Goal: Task Accomplishment & Management: Complete application form

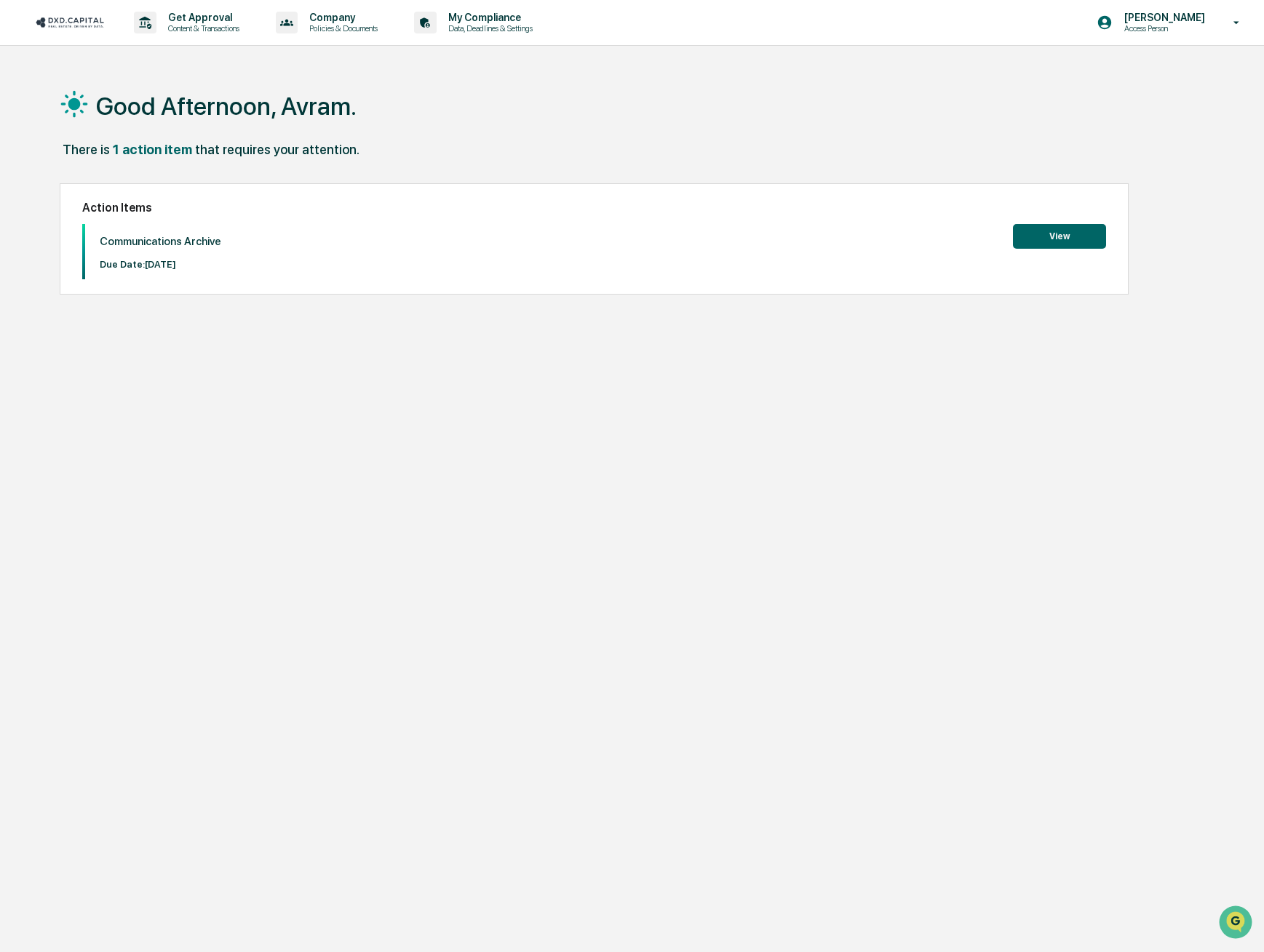
click at [1060, 238] on button "View" at bounding box center [1059, 236] width 93 height 25
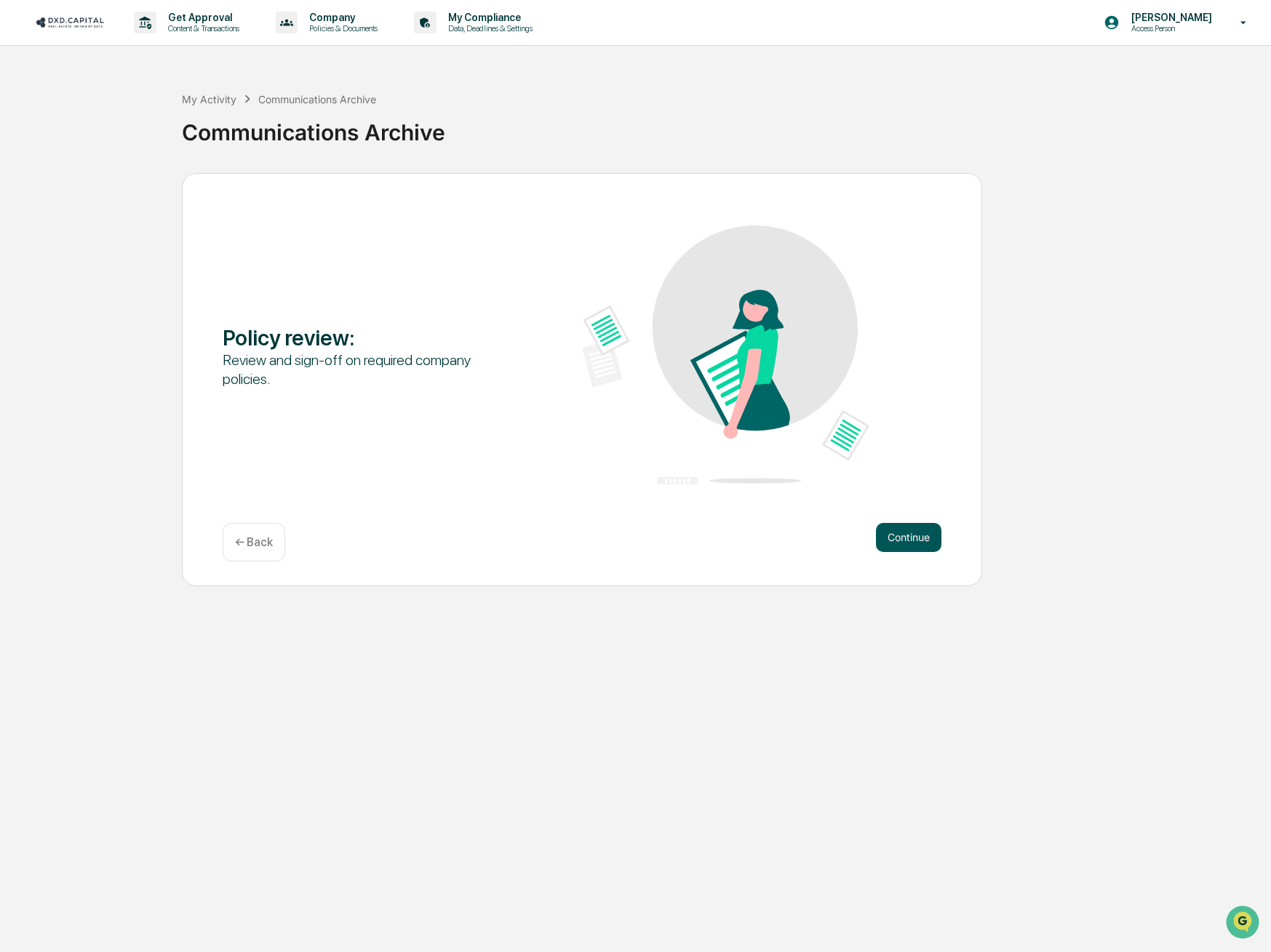
click at [925, 528] on button "Continue" at bounding box center [909, 537] width 66 height 29
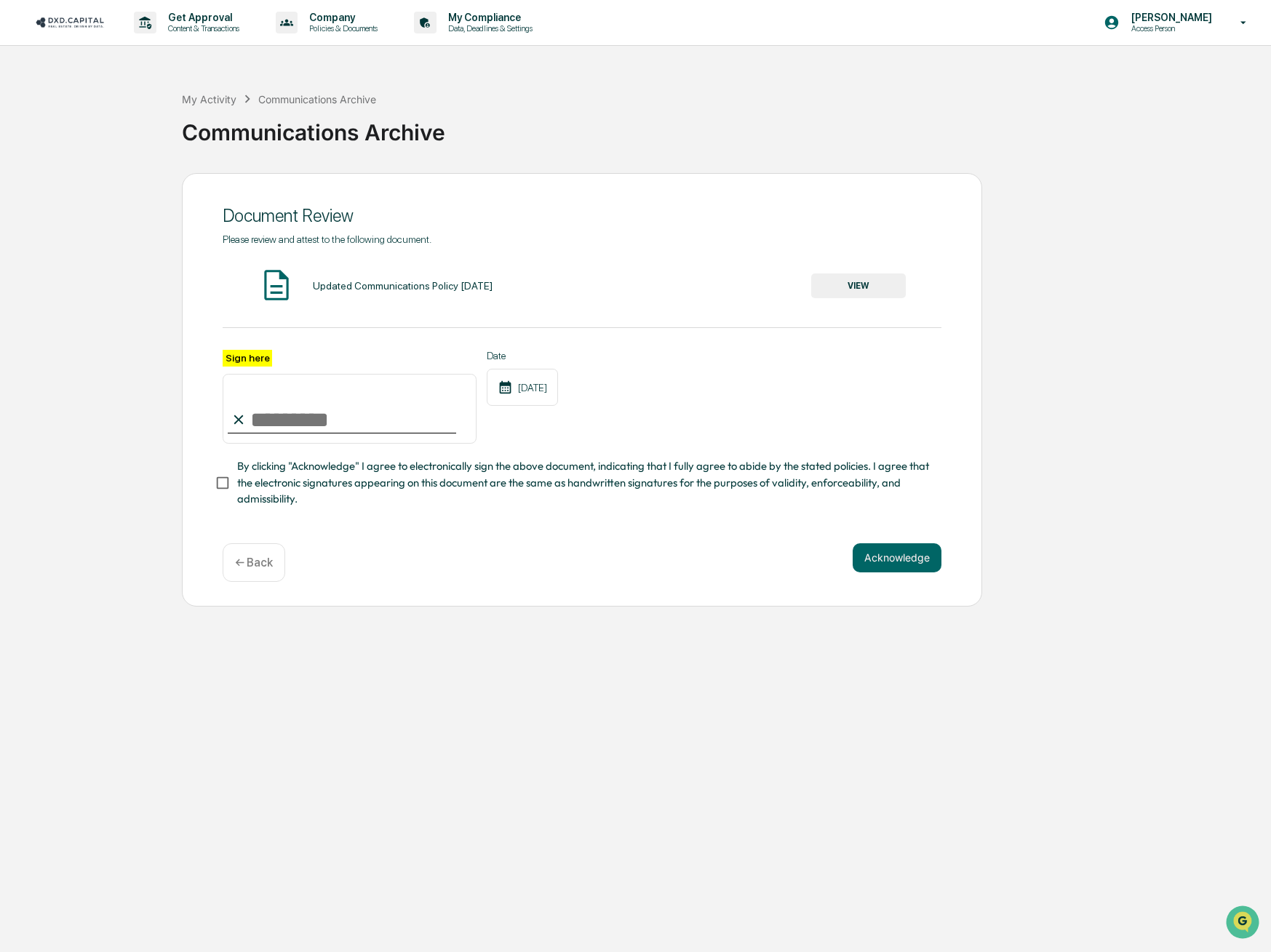
click at [297, 407] on input "Sign here" at bounding box center [349, 409] width 254 height 70
type input "**********"
click at [893, 563] on button "Acknowledge" at bounding box center [897, 557] width 89 height 29
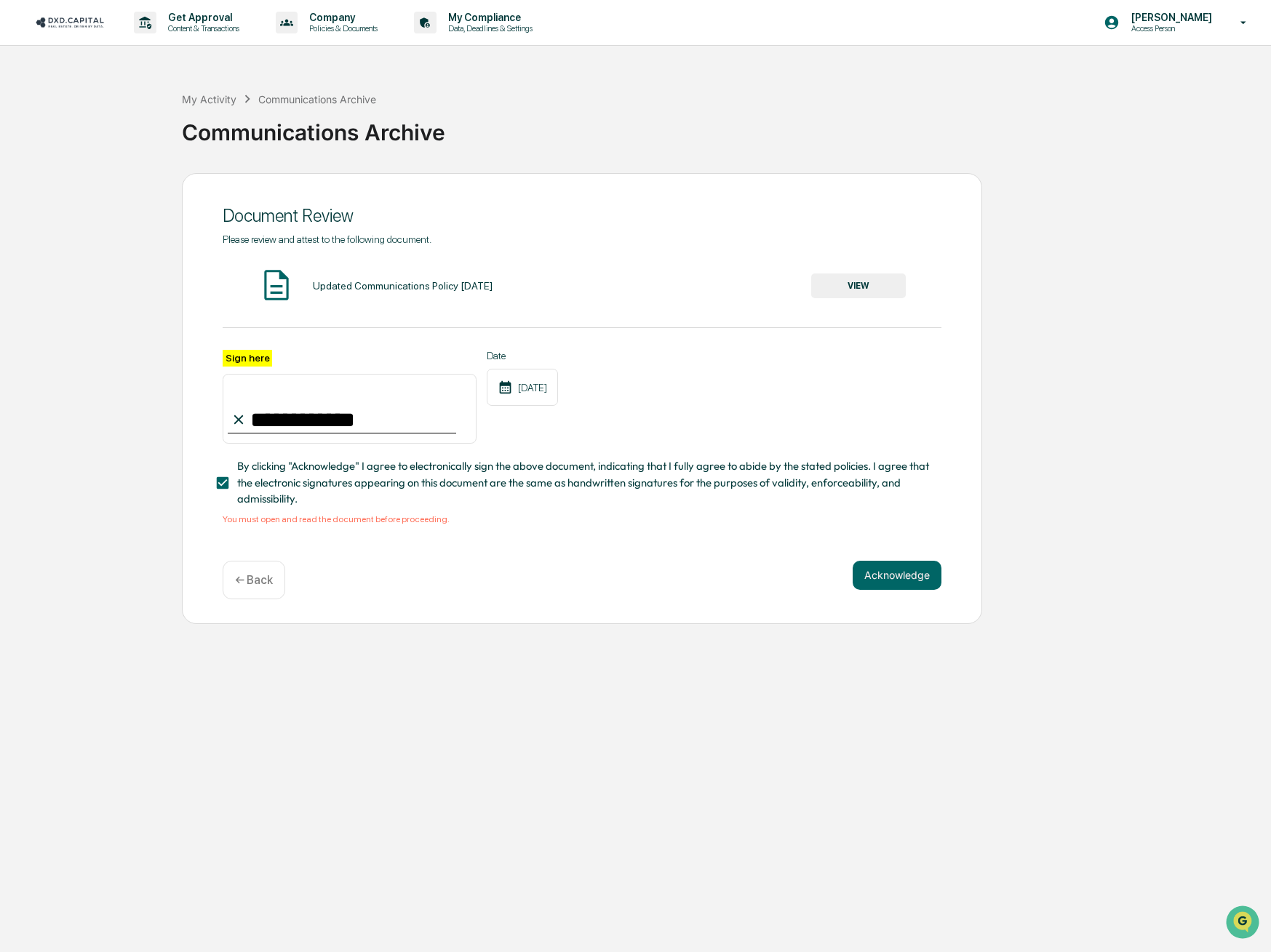
click at [863, 279] on button "VIEW" at bounding box center [858, 286] width 94 height 25
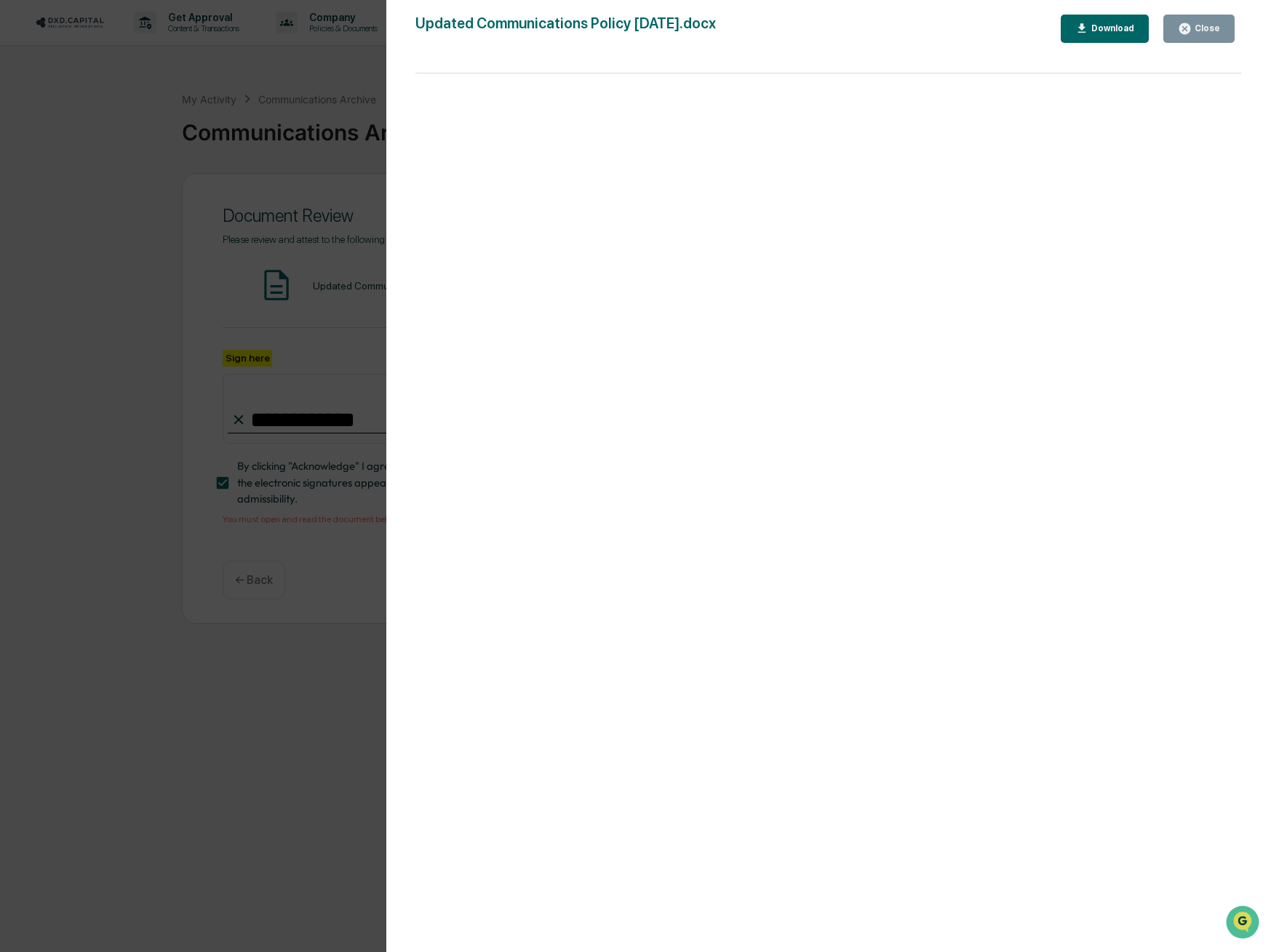
click at [265, 688] on div "Version History 02/18/2025, 05:36 PM Traci Dyer 02/18/2025, 05:36 PM Traci Dyer…" at bounding box center [636, 476] width 1271 height 952
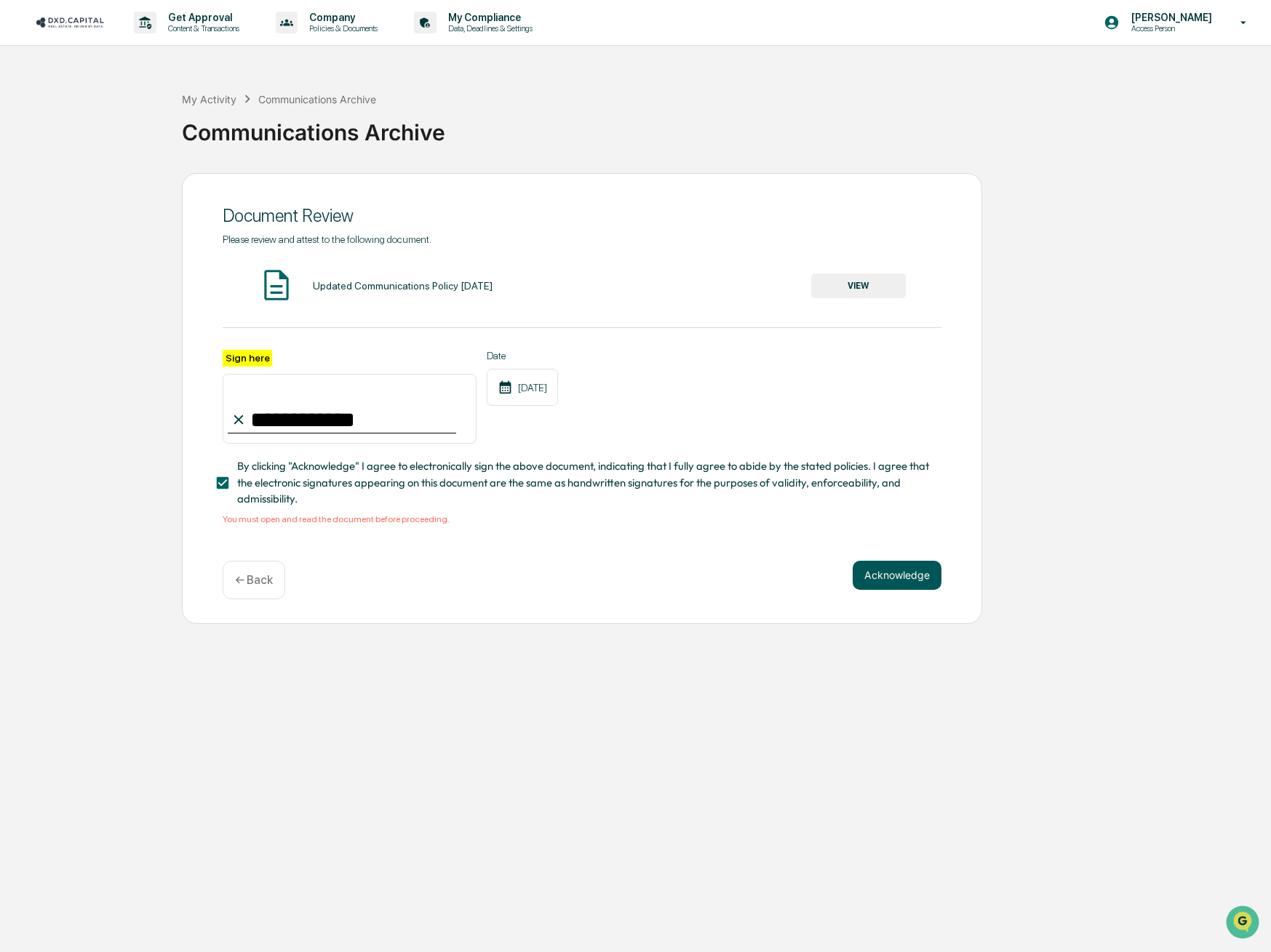
click at [873, 585] on button "Acknowledge" at bounding box center [897, 575] width 89 height 29
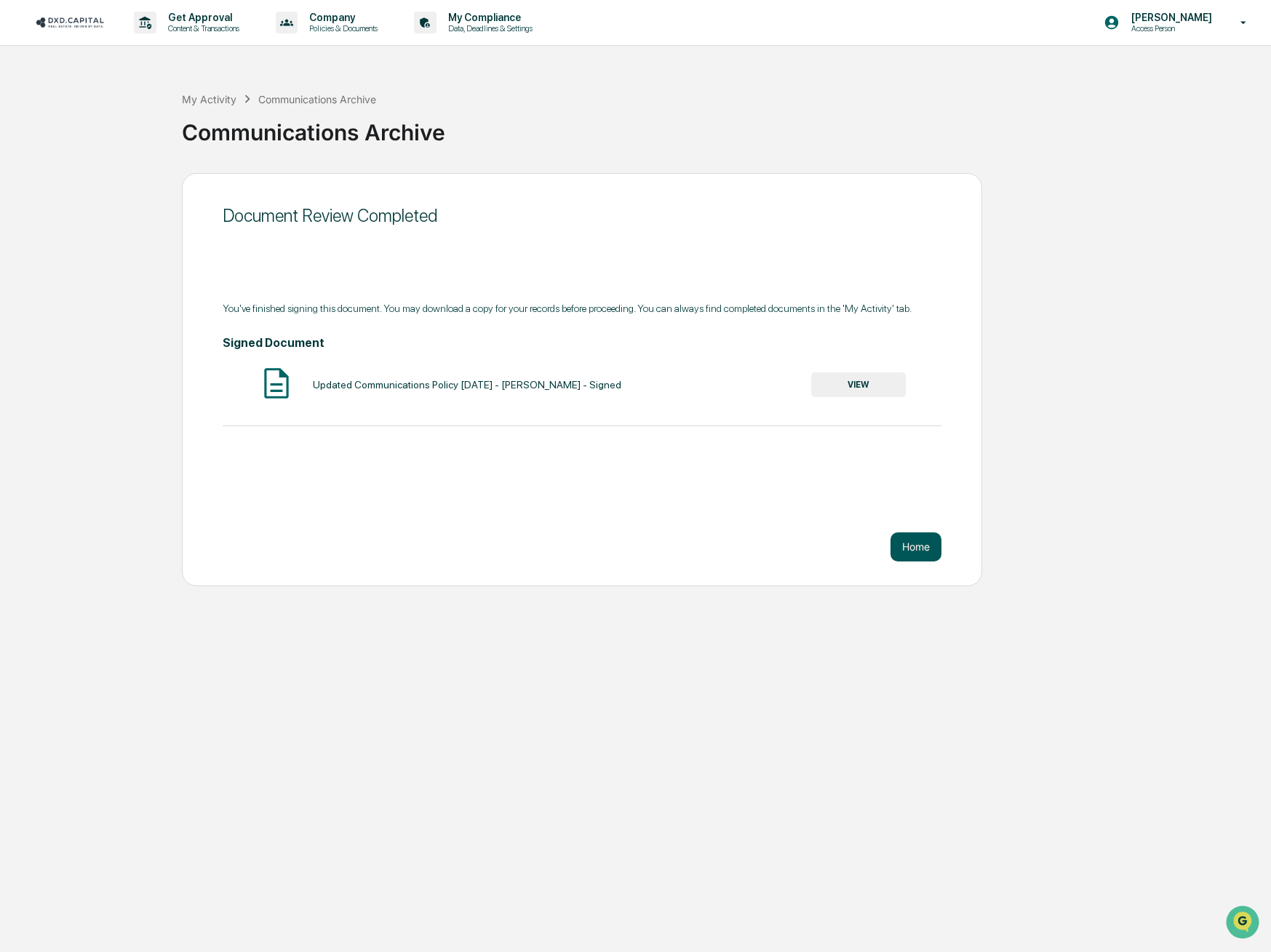
click at [903, 553] on button "Home" at bounding box center [916, 547] width 51 height 29
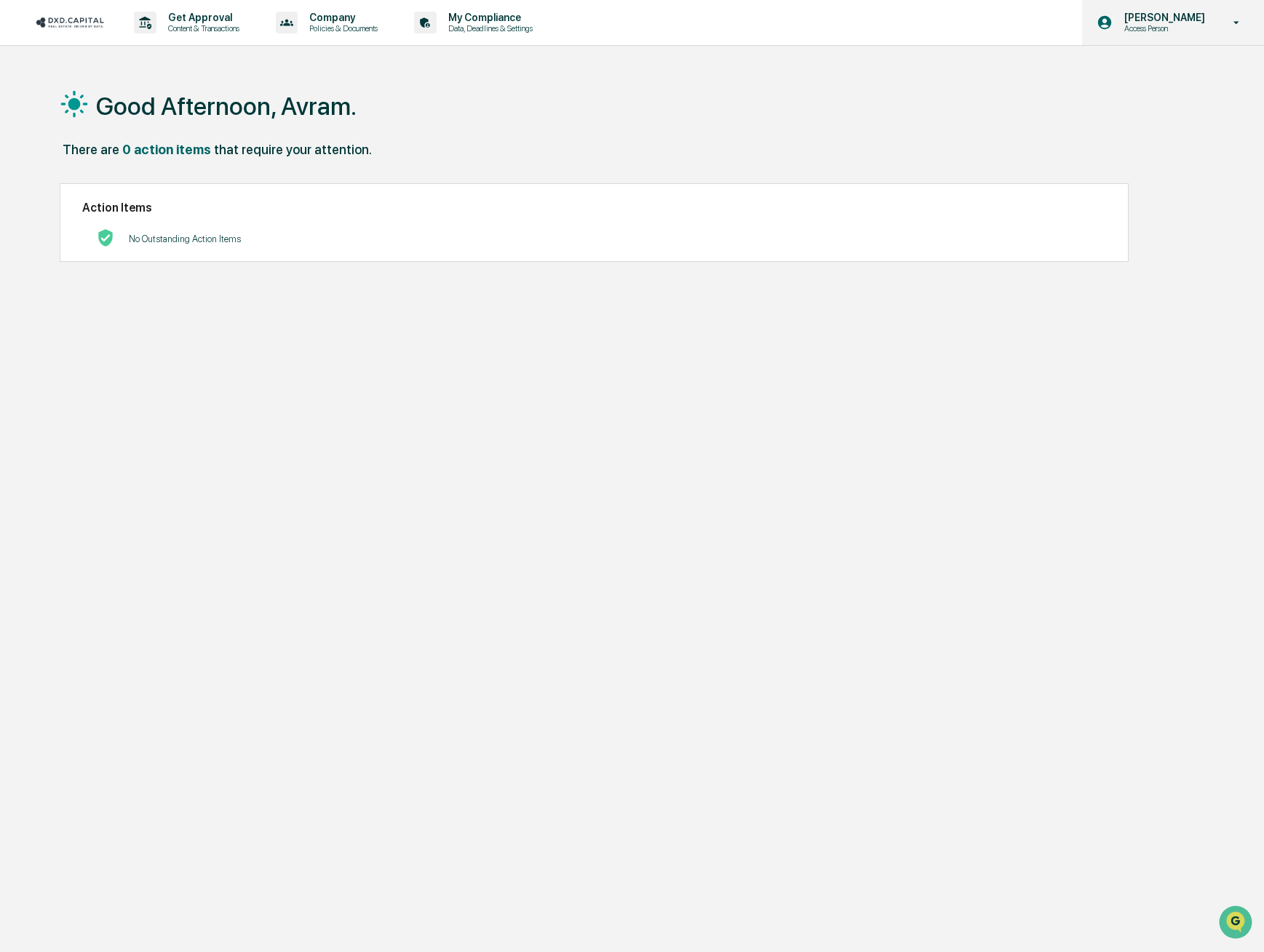
click at [1206, 12] on p "[PERSON_NAME]" at bounding box center [1162, 17] width 100 height 11
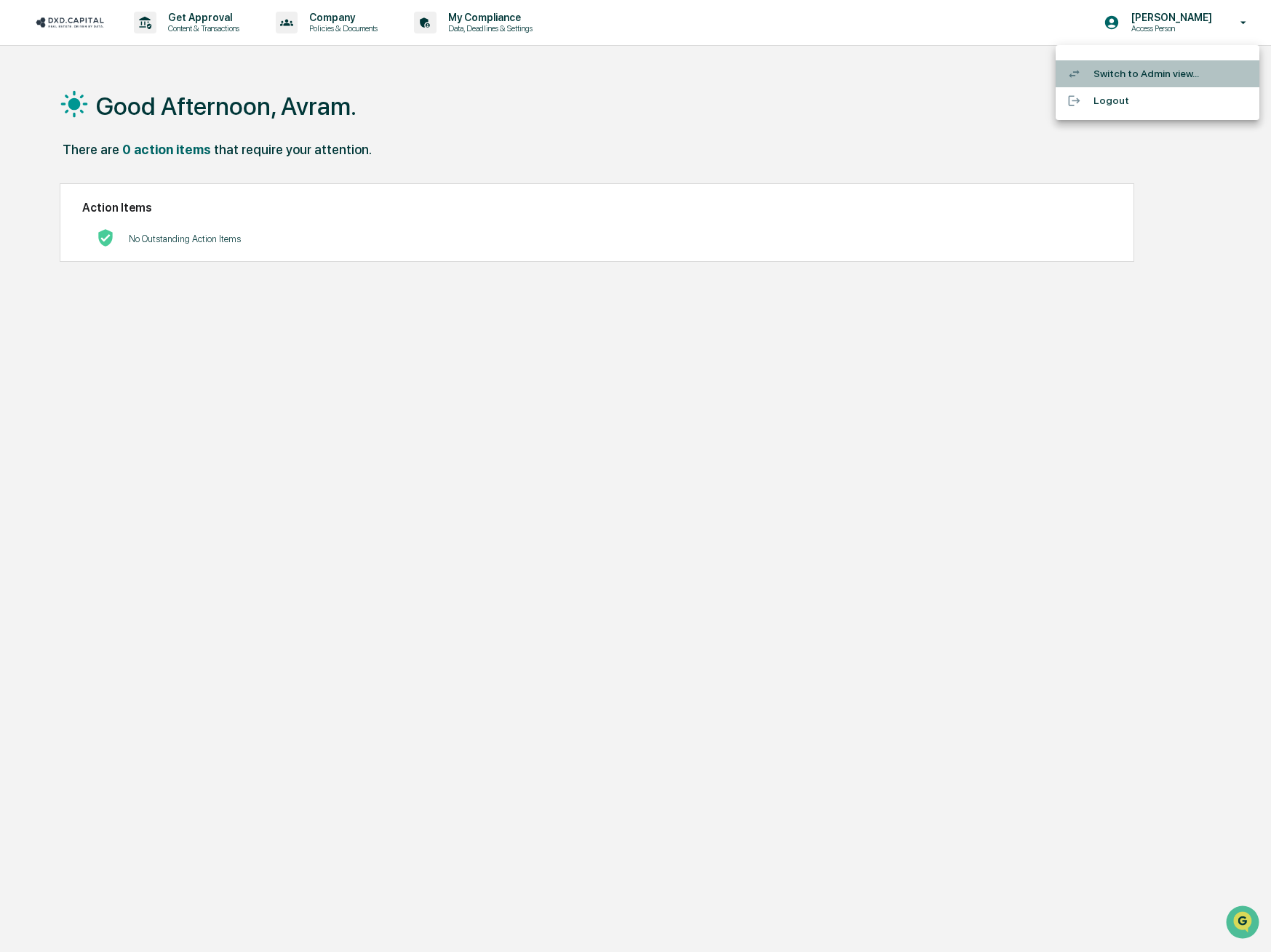
click at [1169, 71] on li "Switch to Admin view..." at bounding box center [1158, 74] width 204 height 27
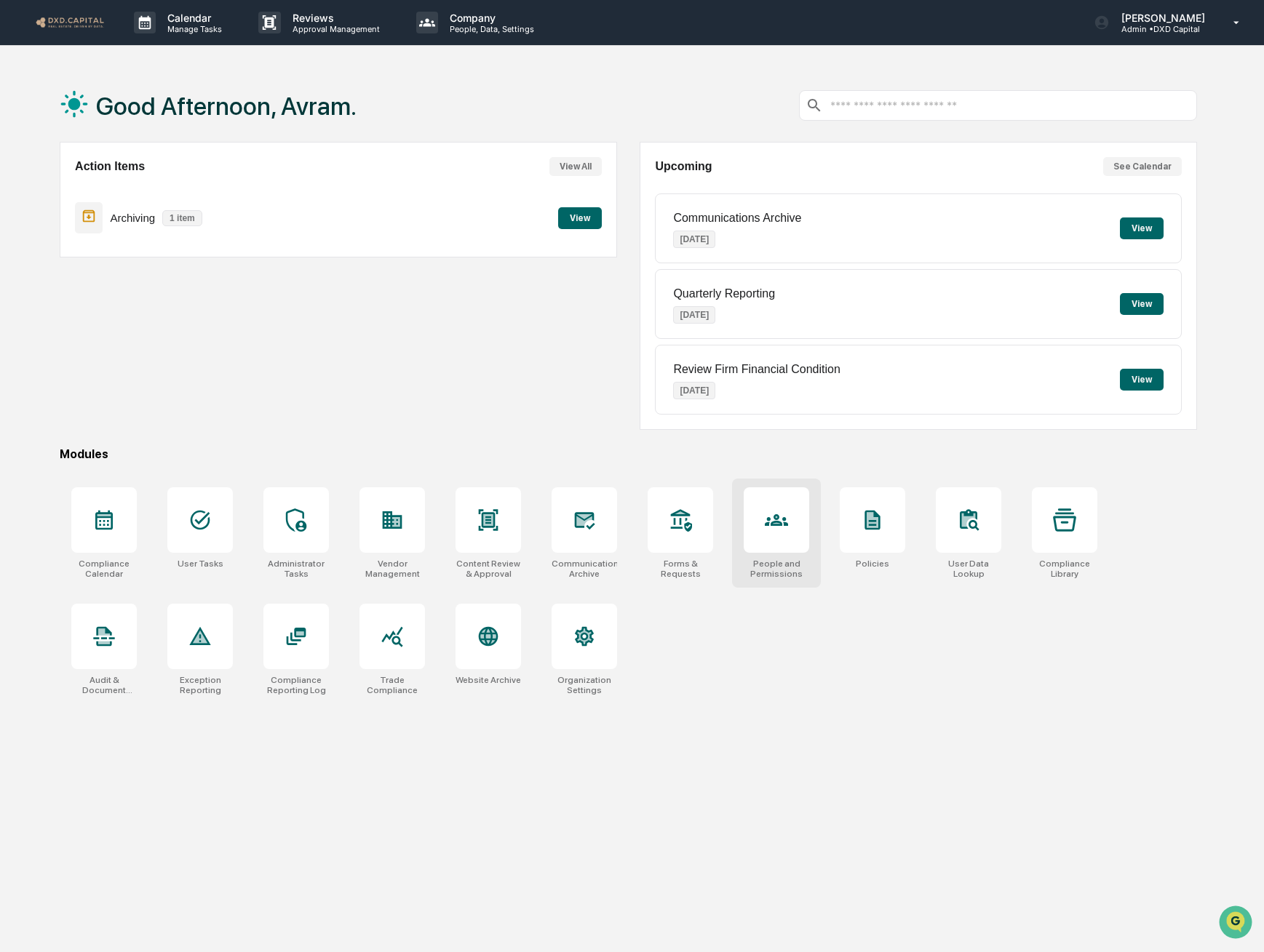
click at [767, 535] on div at bounding box center [776, 520] width 66 height 66
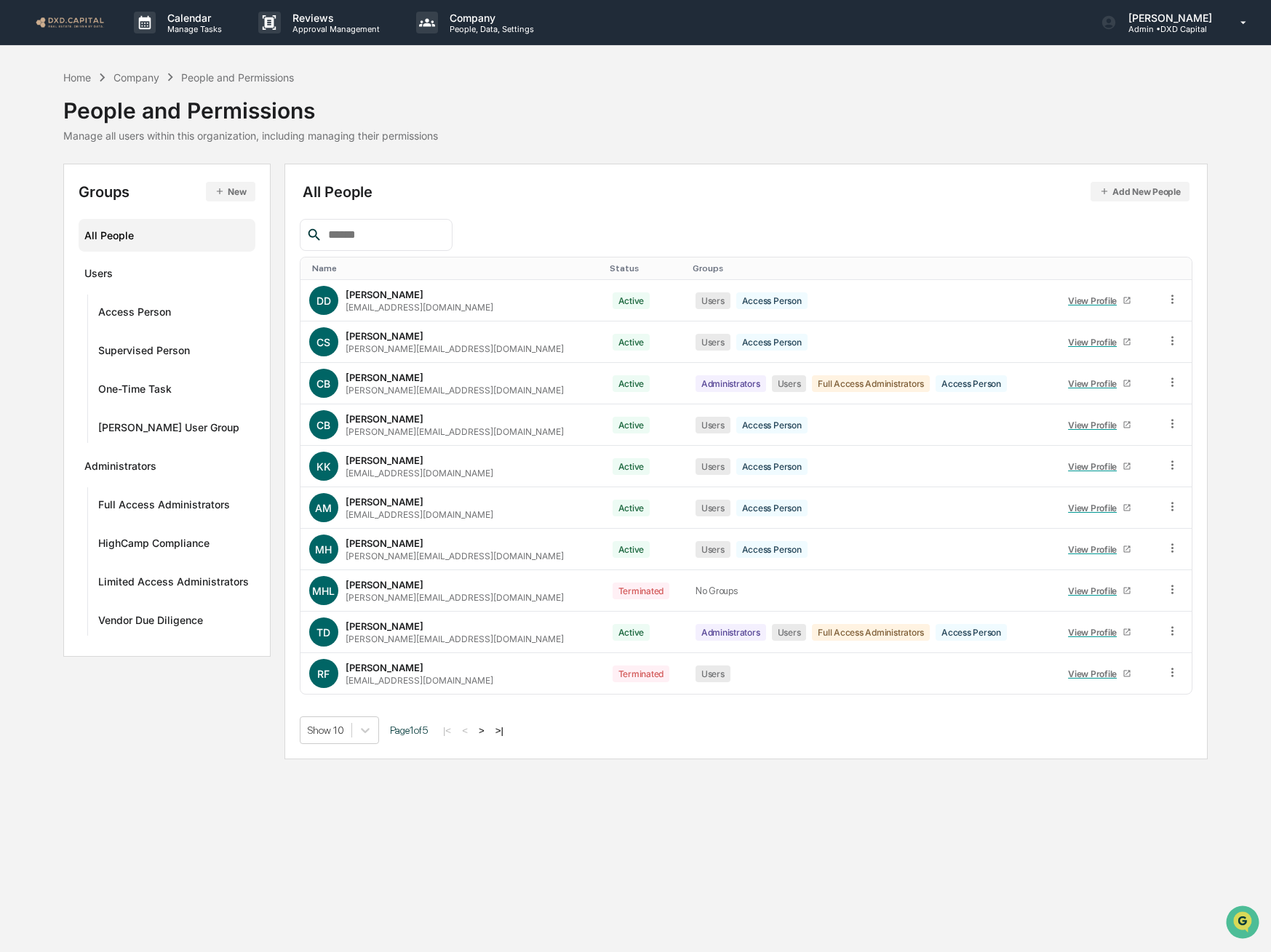
click at [489, 732] on button ">" at bounding box center [482, 730] width 14 height 12
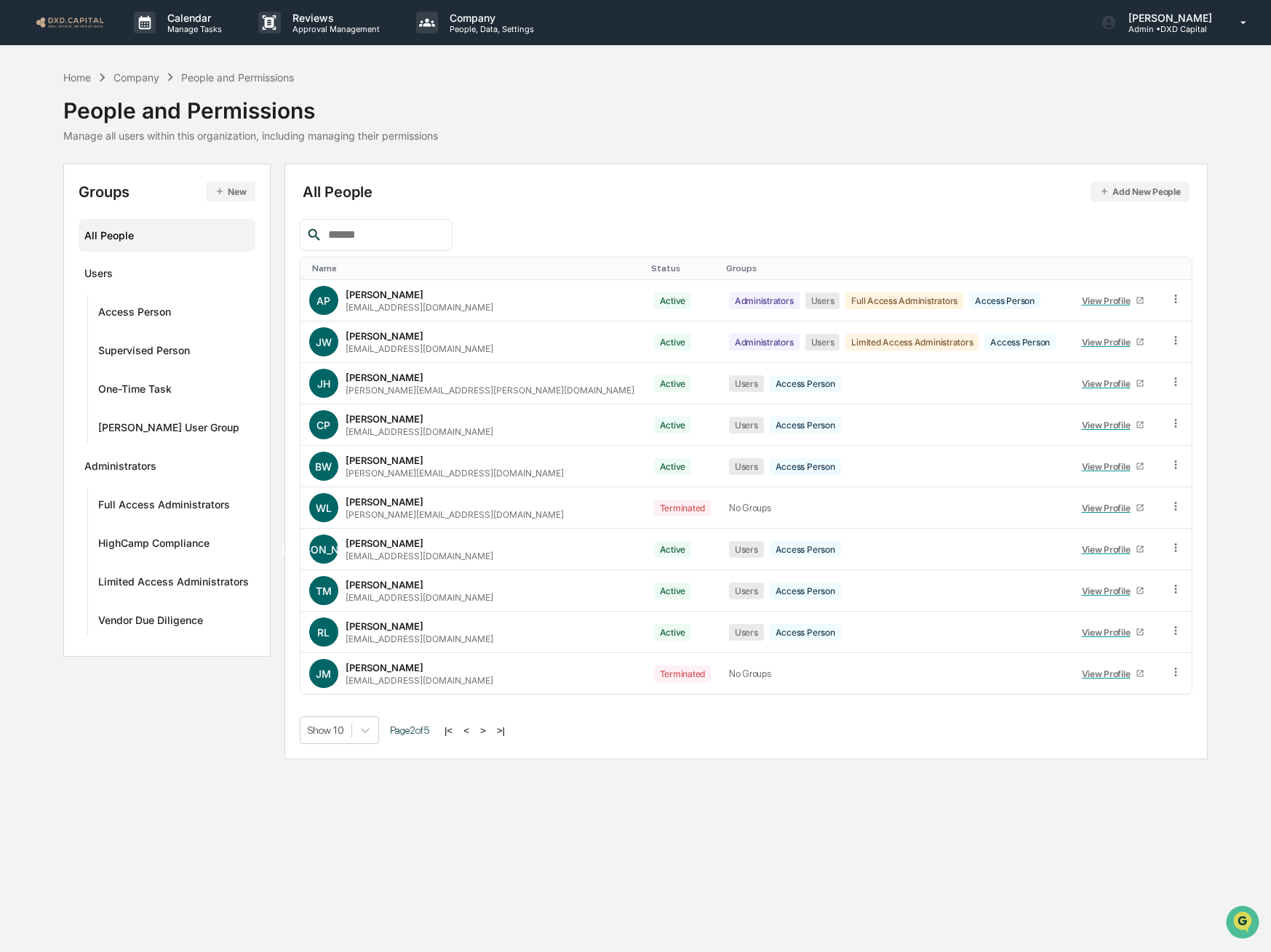
click at [491, 727] on button ">" at bounding box center [483, 730] width 14 height 12
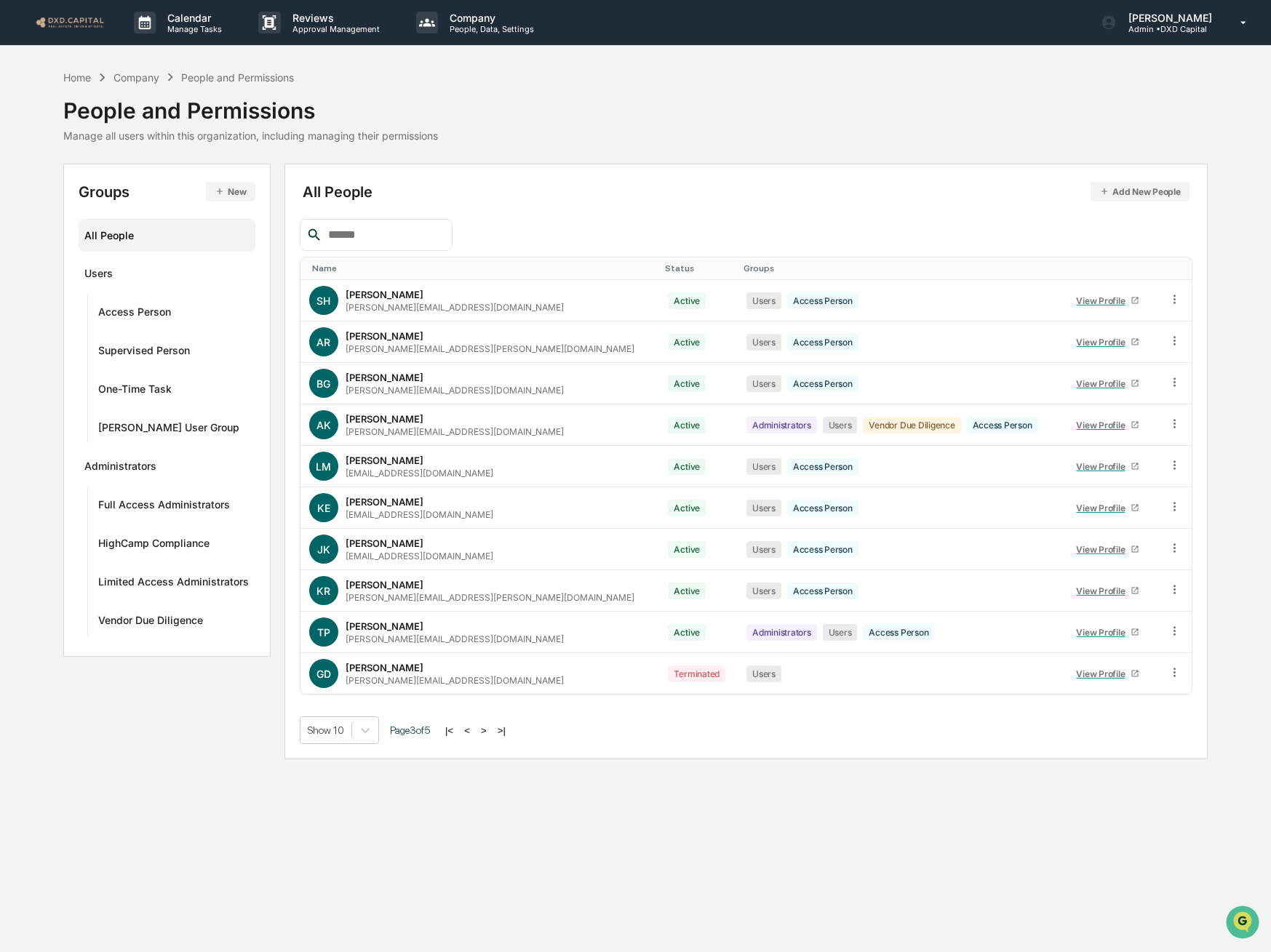
click at [491, 727] on button ">" at bounding box center [484, 730] width 14 height 12
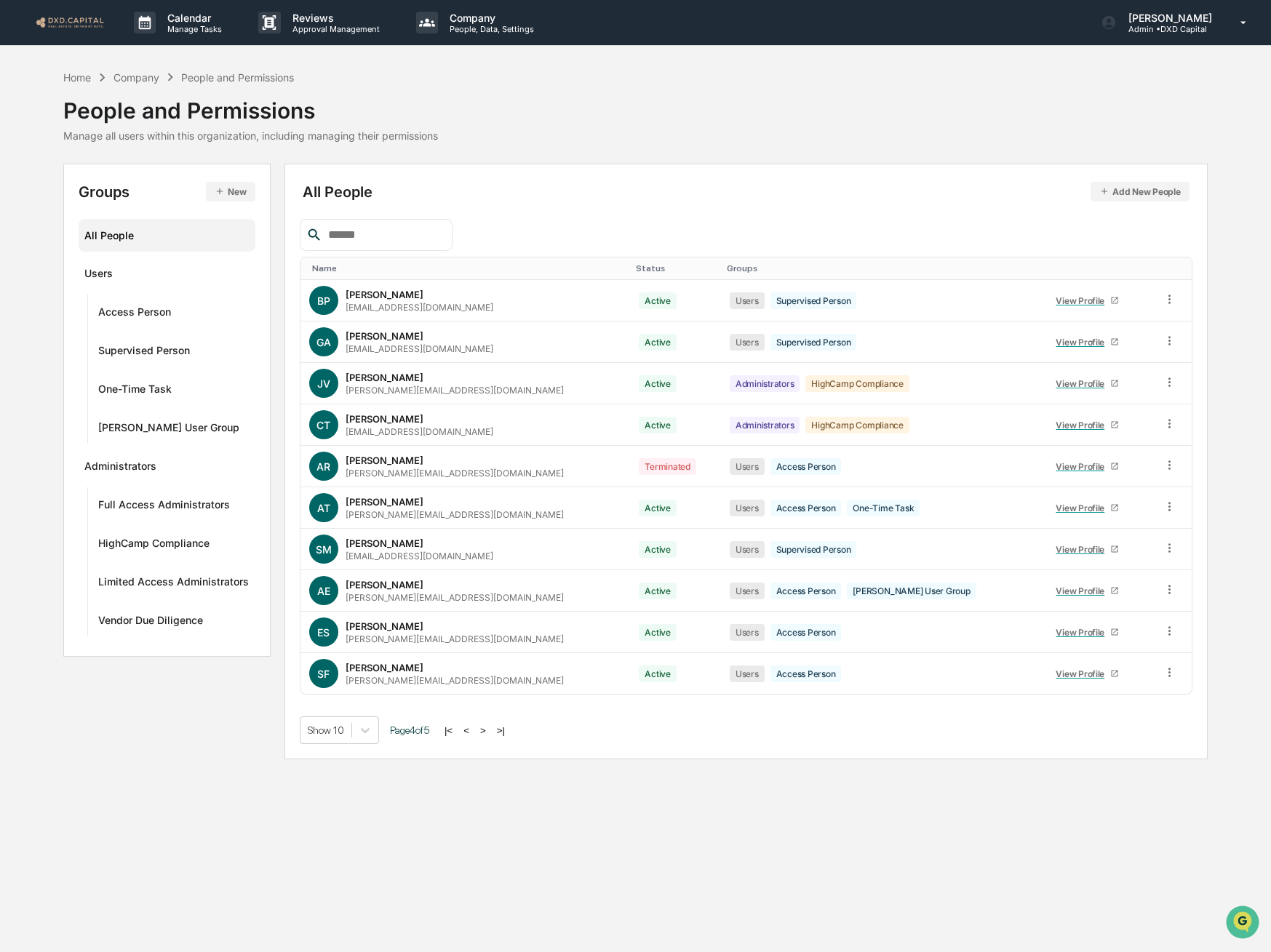
click at [491, 732] on button ">" at bounding box center [483, 730] width 14 height 12
